Goal: Find contact information: Find contact information

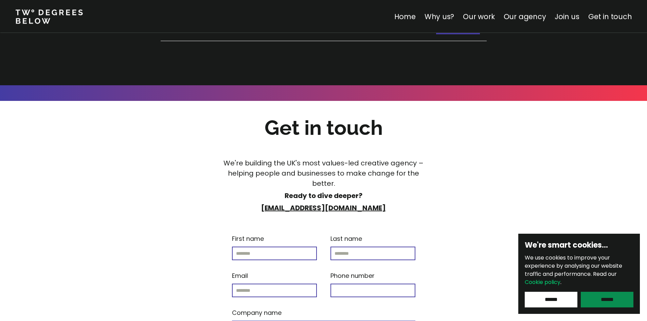
scroll to position [2677, 0]
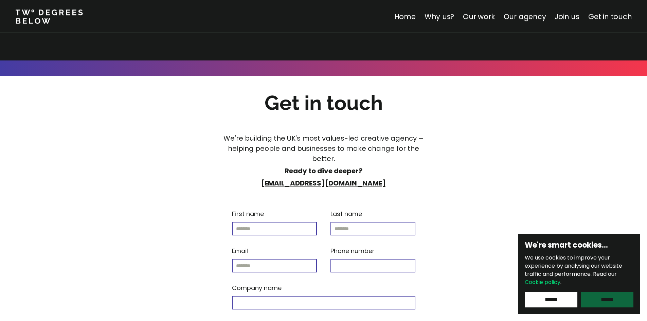
click at [613, 294] on input "******" at bounding box center [607, 300] width 53 height 16
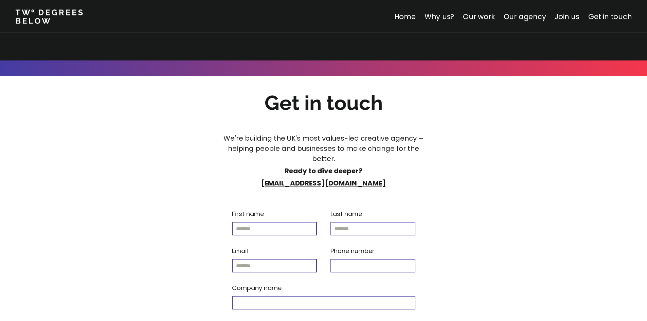
scroll to position [2893, 0]
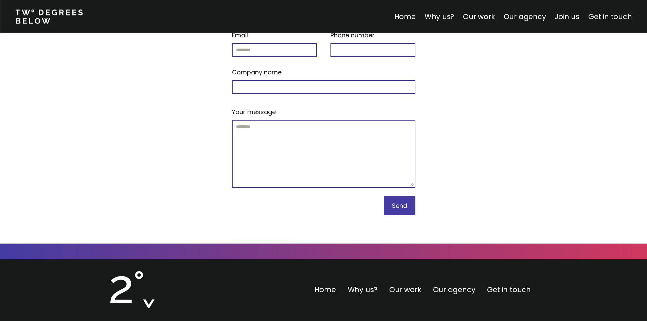
click at [601, 17] on link "Get in touch" at bounding box center [609, 17] width 43 height 10
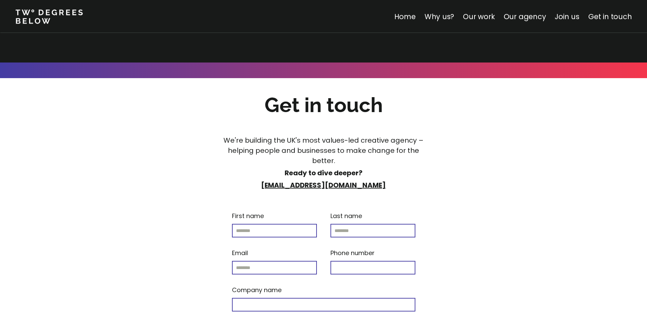
scroll to position [2672, 0]
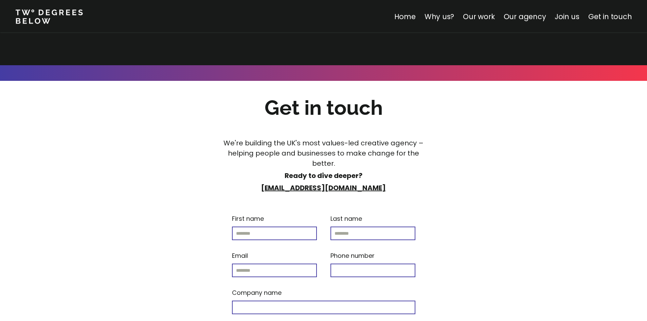
scroll to position [2893, 0]
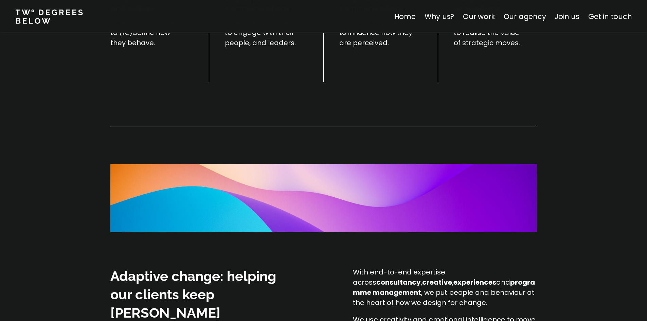
scroll to position [510, 0]
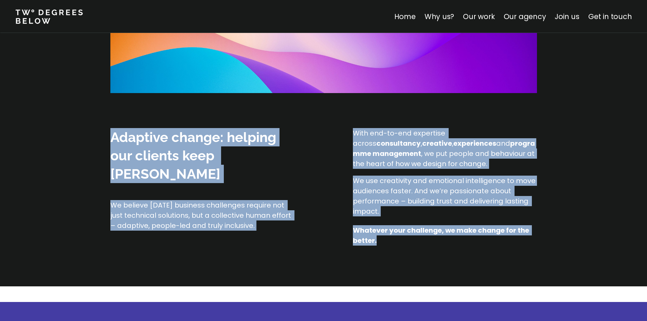
drag, startPoint x: 396, startPoint y: 249, endPoint x: 60, endPoint y: 125, distance: 358.3
click at [60, 125] on div "Where we work People and culture Where brands need to (re)define how they behav…" at bounding box center [323, 7] width 647 height 558
copy div "Adaptive change: helping our clients keep pace We believe [DATE] business chall…"
